Goal: Information Seeking & Learning: Compare options

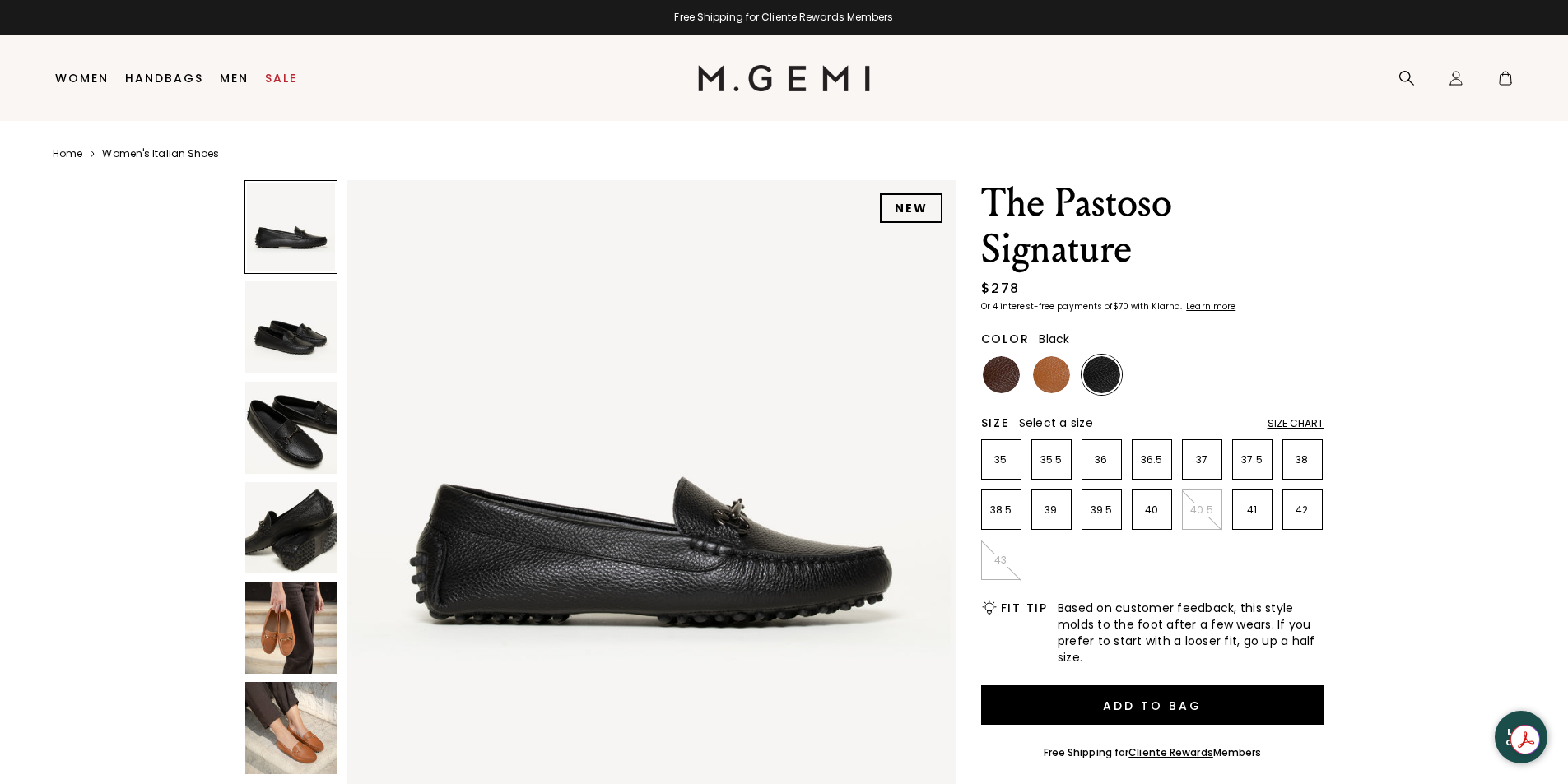
click at [319, 721] on img at bounding box center [291, 728] width 92 height 92
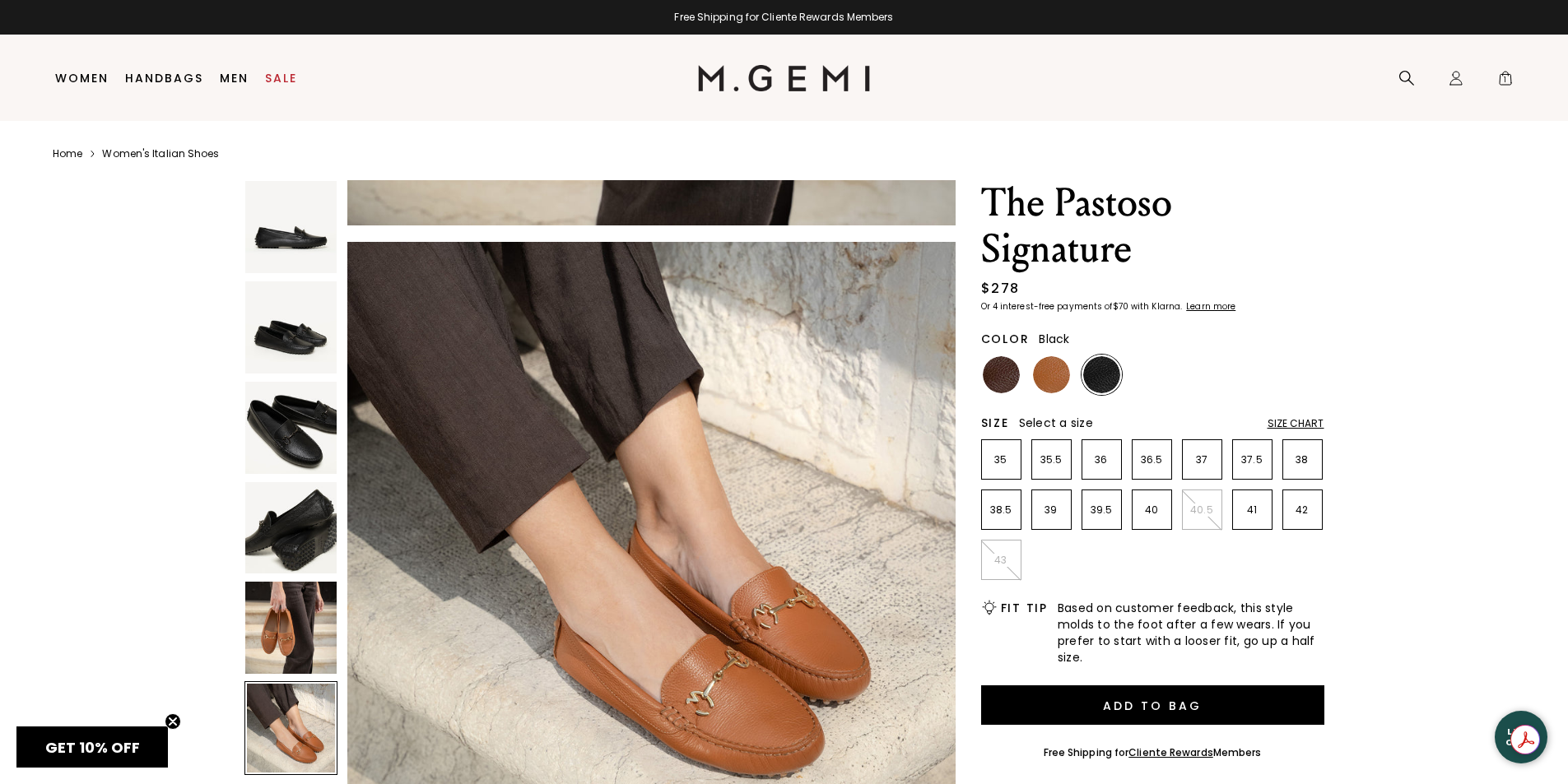
click at [297, 627] on img at bounding box center [291, 628] width 92 height 92
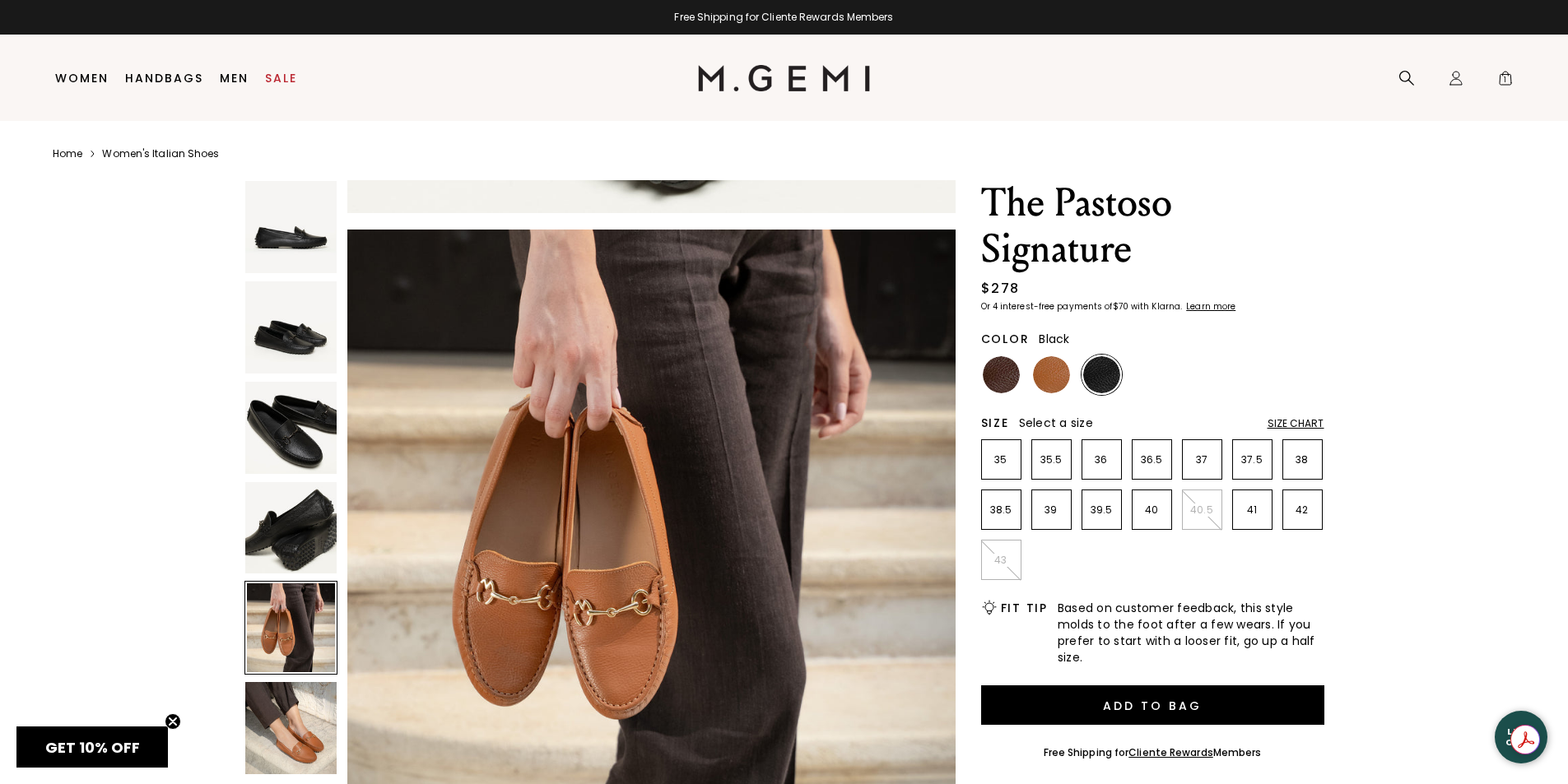
click at [322, 534] on img at bounding box center [291, 529] width 92 height 92
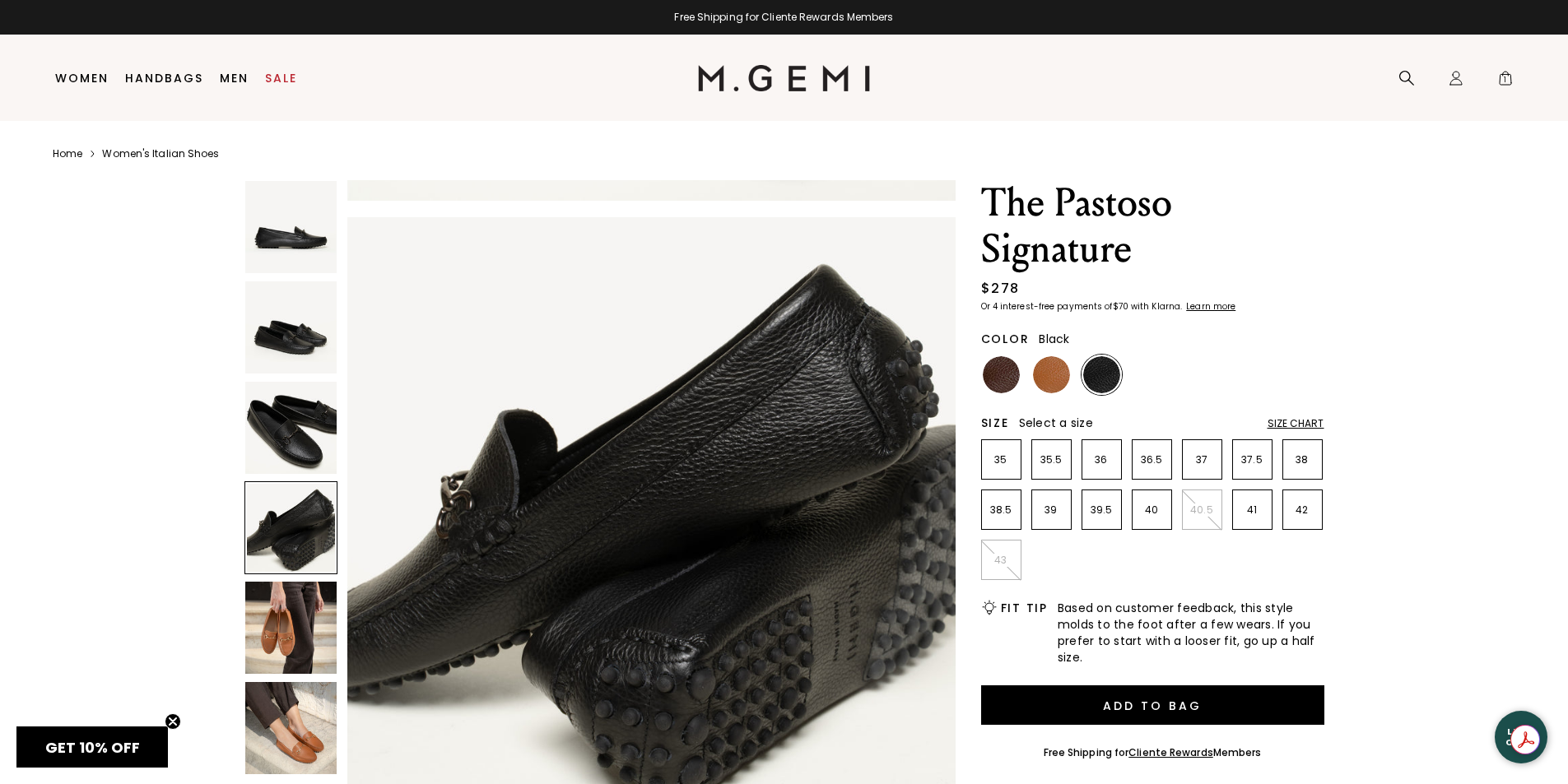
click at [296, 434] on img at bounding box center [291, 428] width 92 height 92
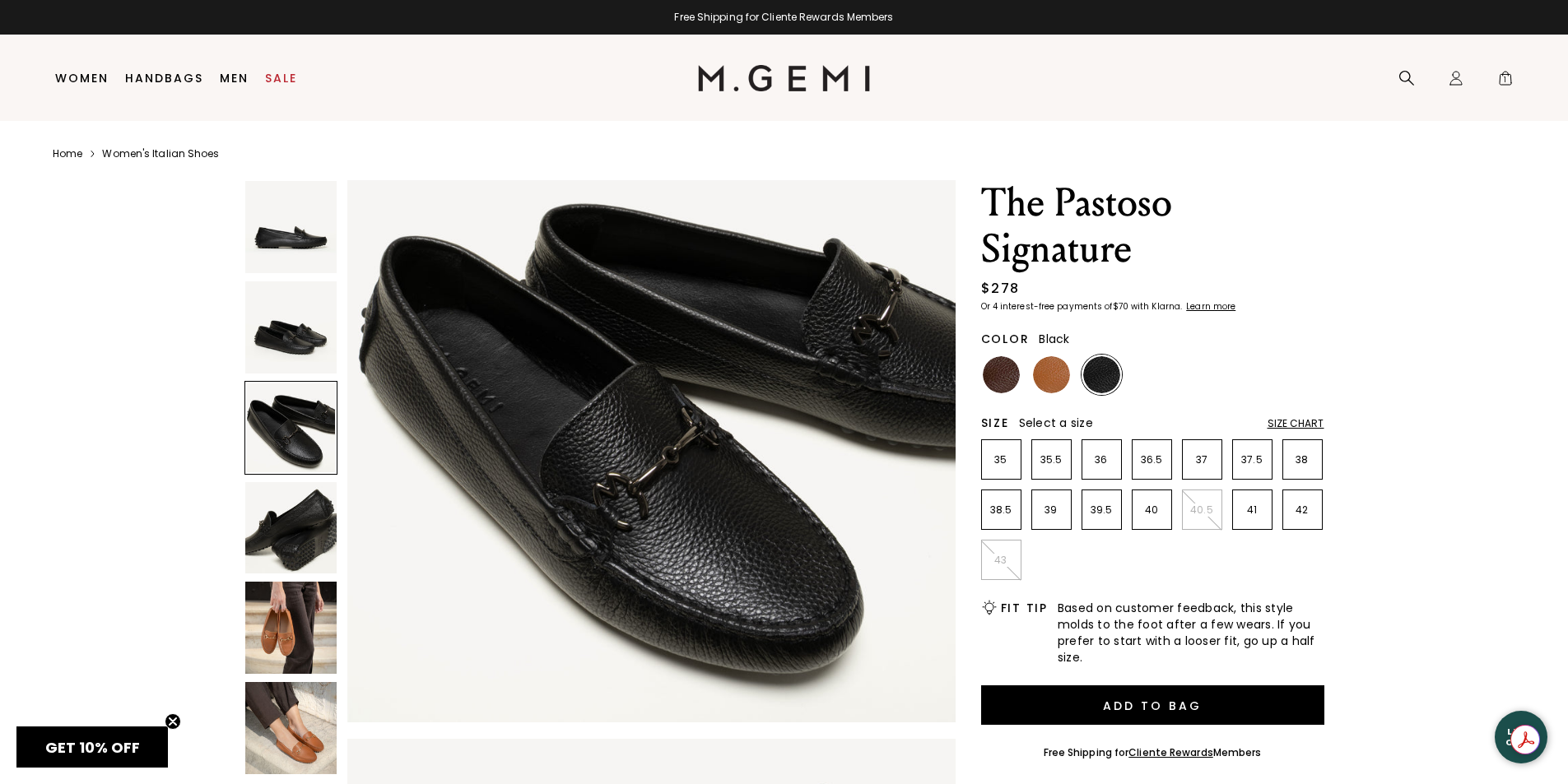
scroll to position [1223, 0]
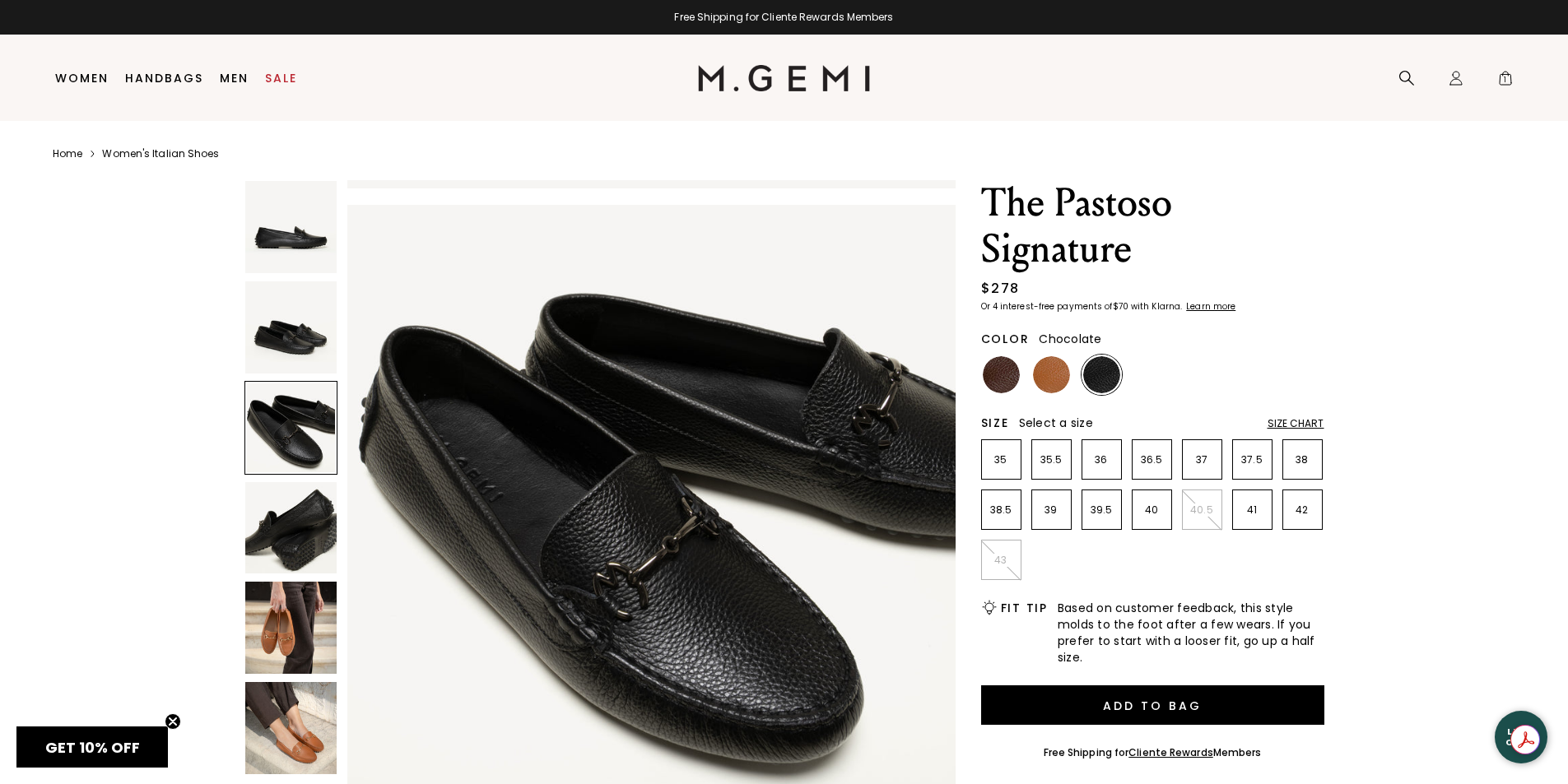
click at [988, 378] on img at bounding box center [1001, 374] width 37 height 37
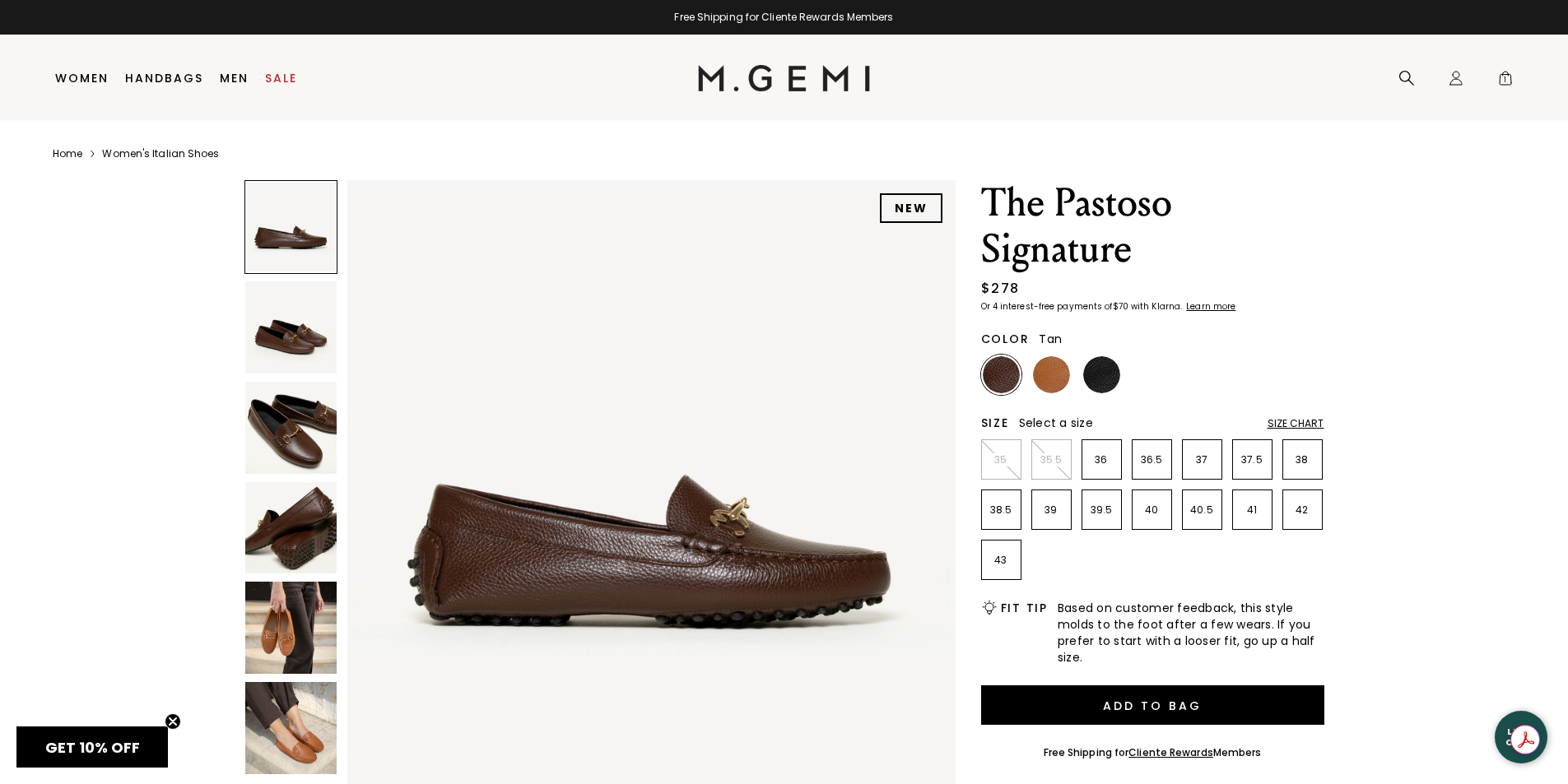
click at [1057, 371] on img at bounding box center [1051, 374] width 37 height 37
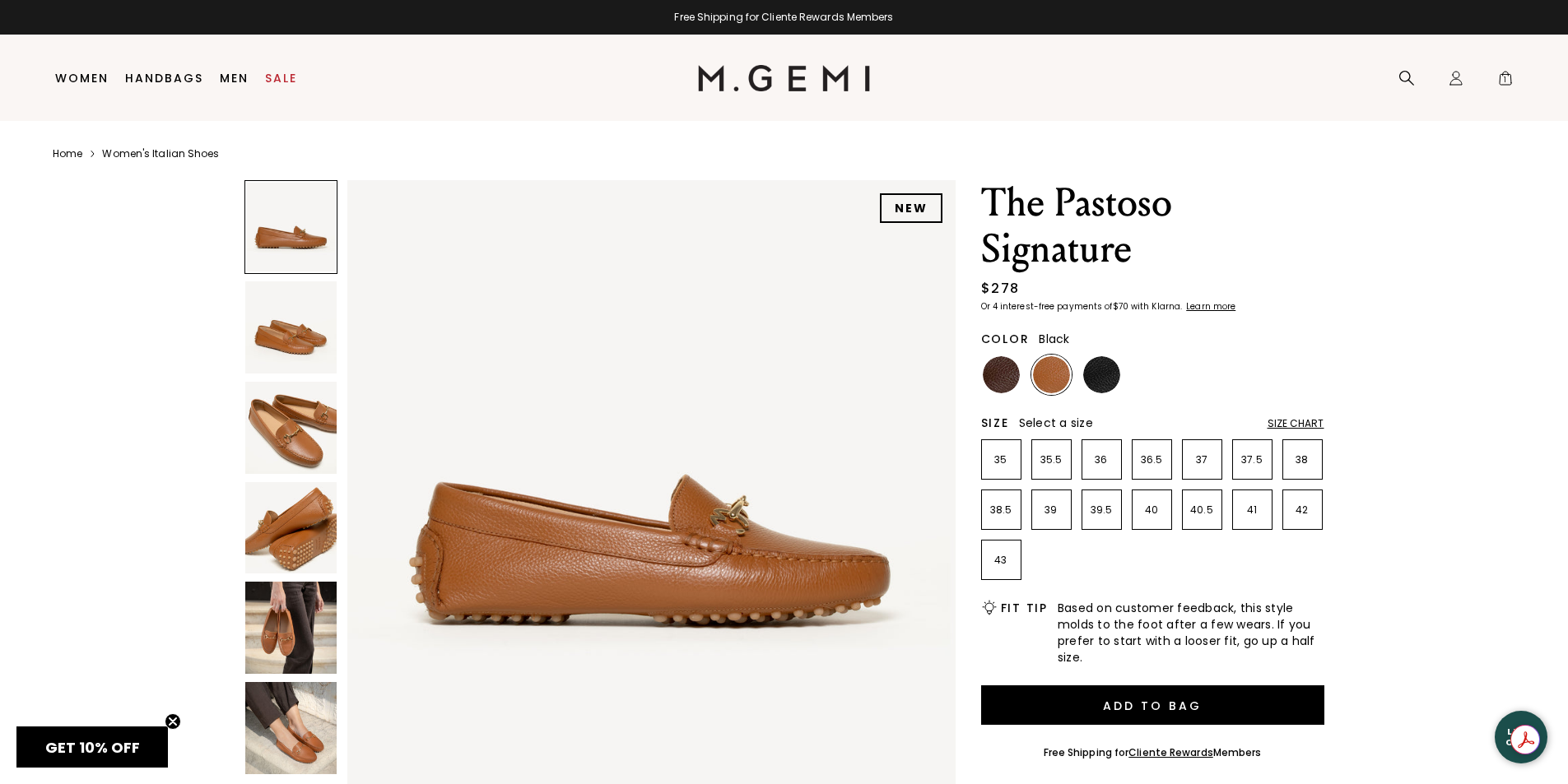
click at [1100, 373] on img at bounding box center [1101, 374] width 37 height 37
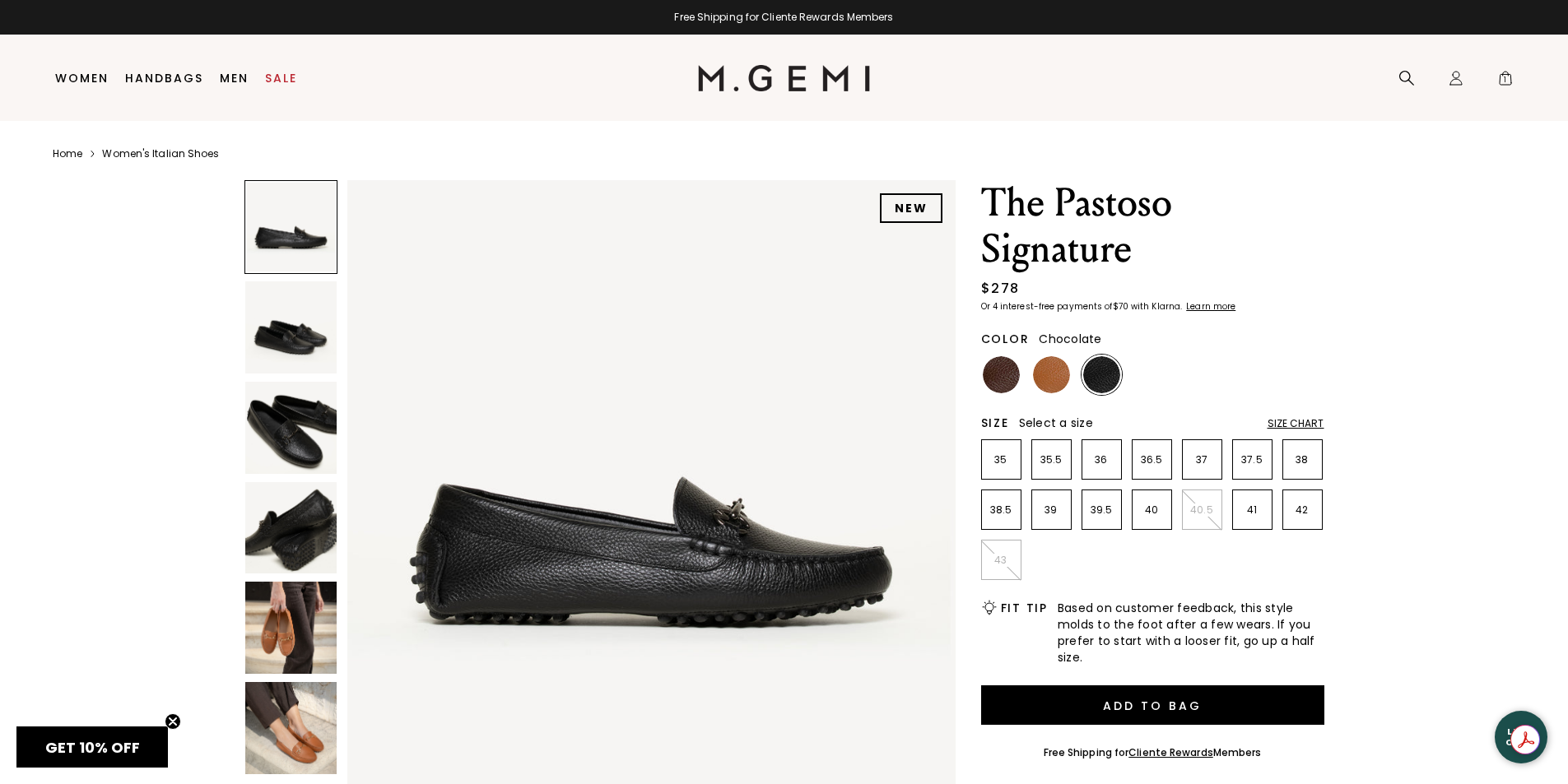
click at [1010, 375] on img at bounding box center [1001, 374] width 37 height 37
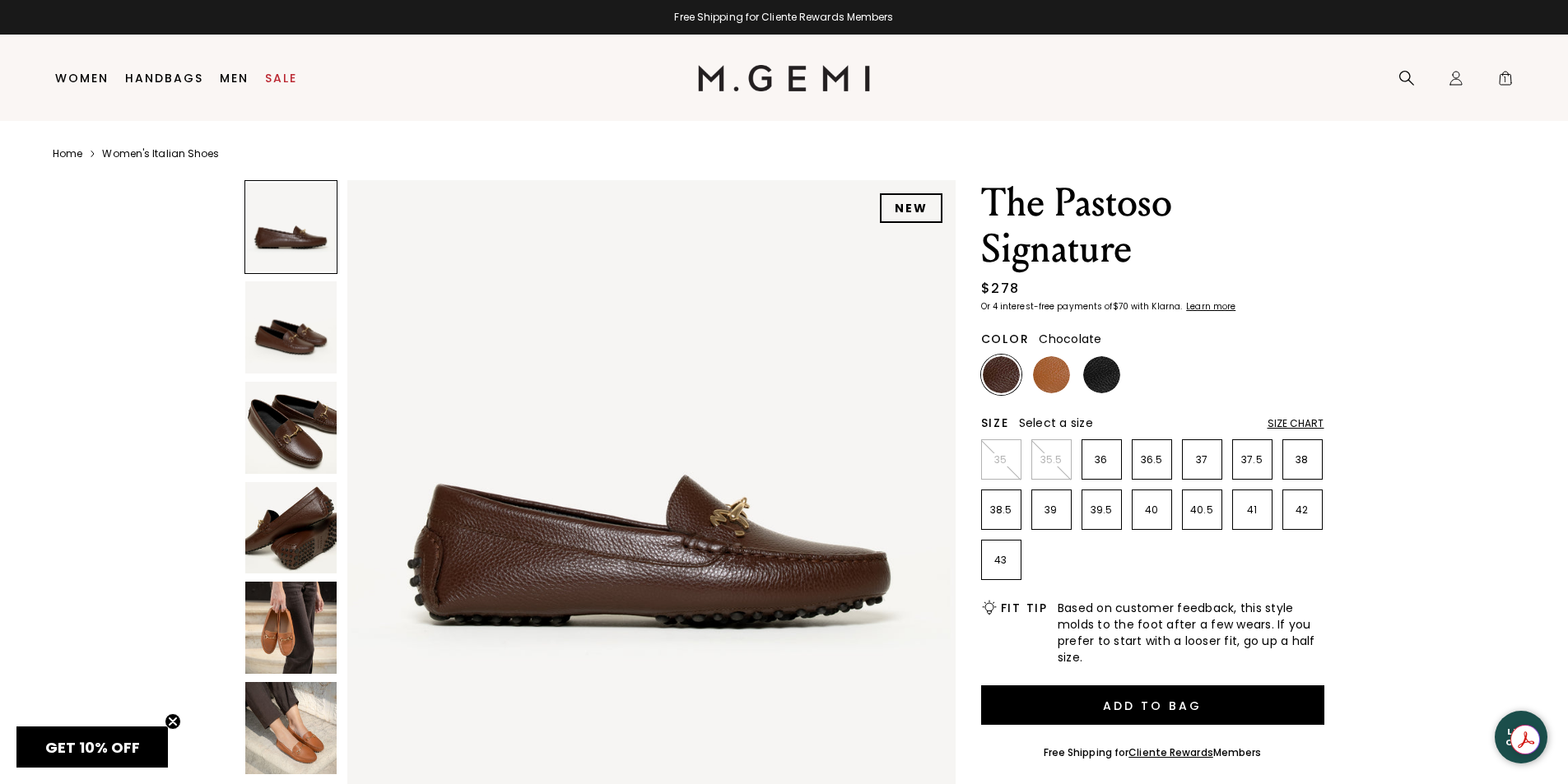
click at [312, 529] on img at bounding box center [291, 529] width 92 height 92
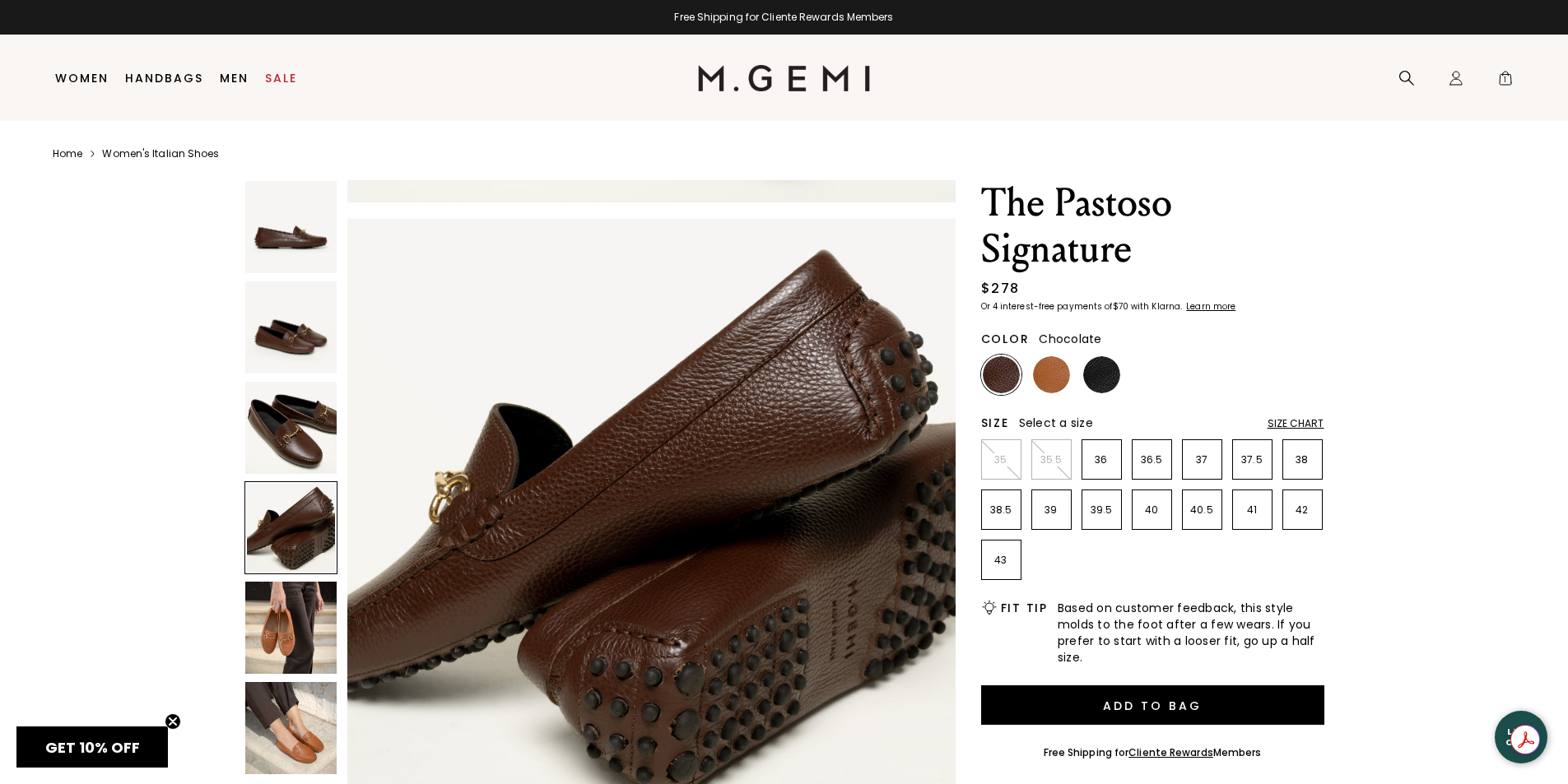
scroll to position [1835, 0]
click at [313, 428] on img at bounding box center [291, 428] width 92 height 92
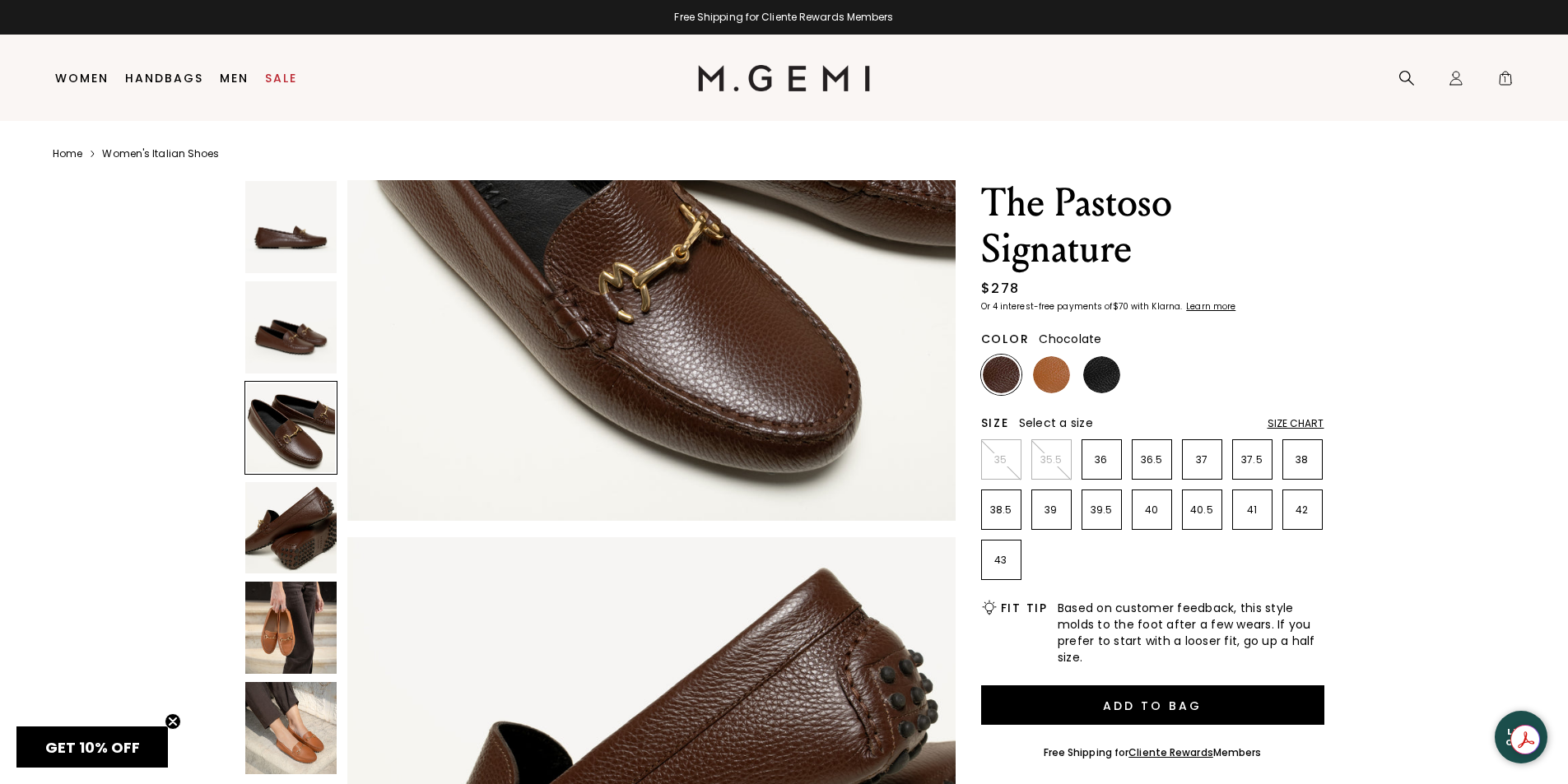
scroll to position [1223, 0]
